Goal: Task Accomplishment & Management: Use online tool/utility

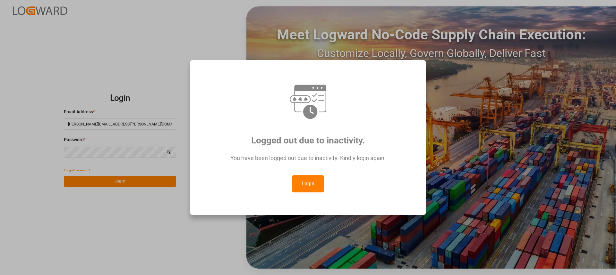
click at [307, 183] on button "Login" at bounding box center [308, 183] width 32 height 17
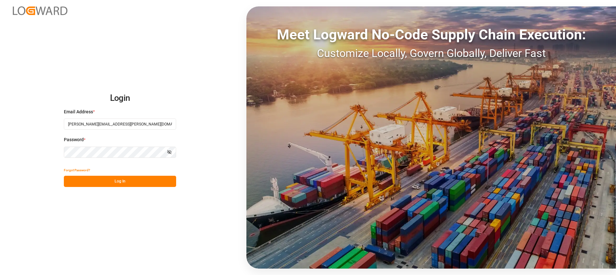
click at [118, 184] on button "Log In" at bounding box center [120, 181] width 112 height 11
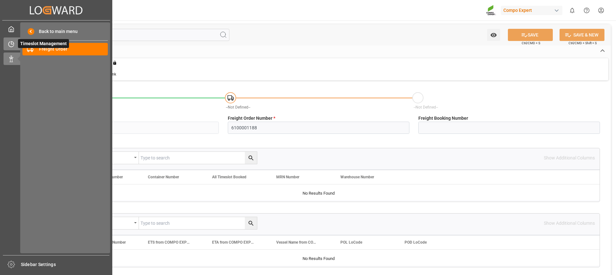
click at [4, 46] on div at bounding box center [9, 44] width 11 height 7
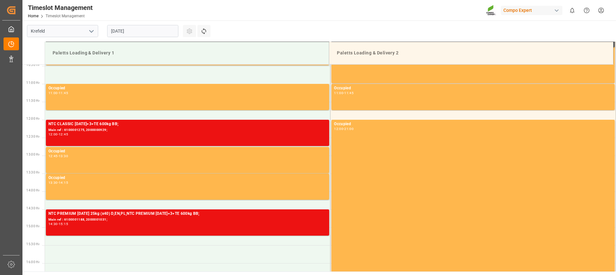
scroll to position [391, 0]
